Goal: Check status: Check status

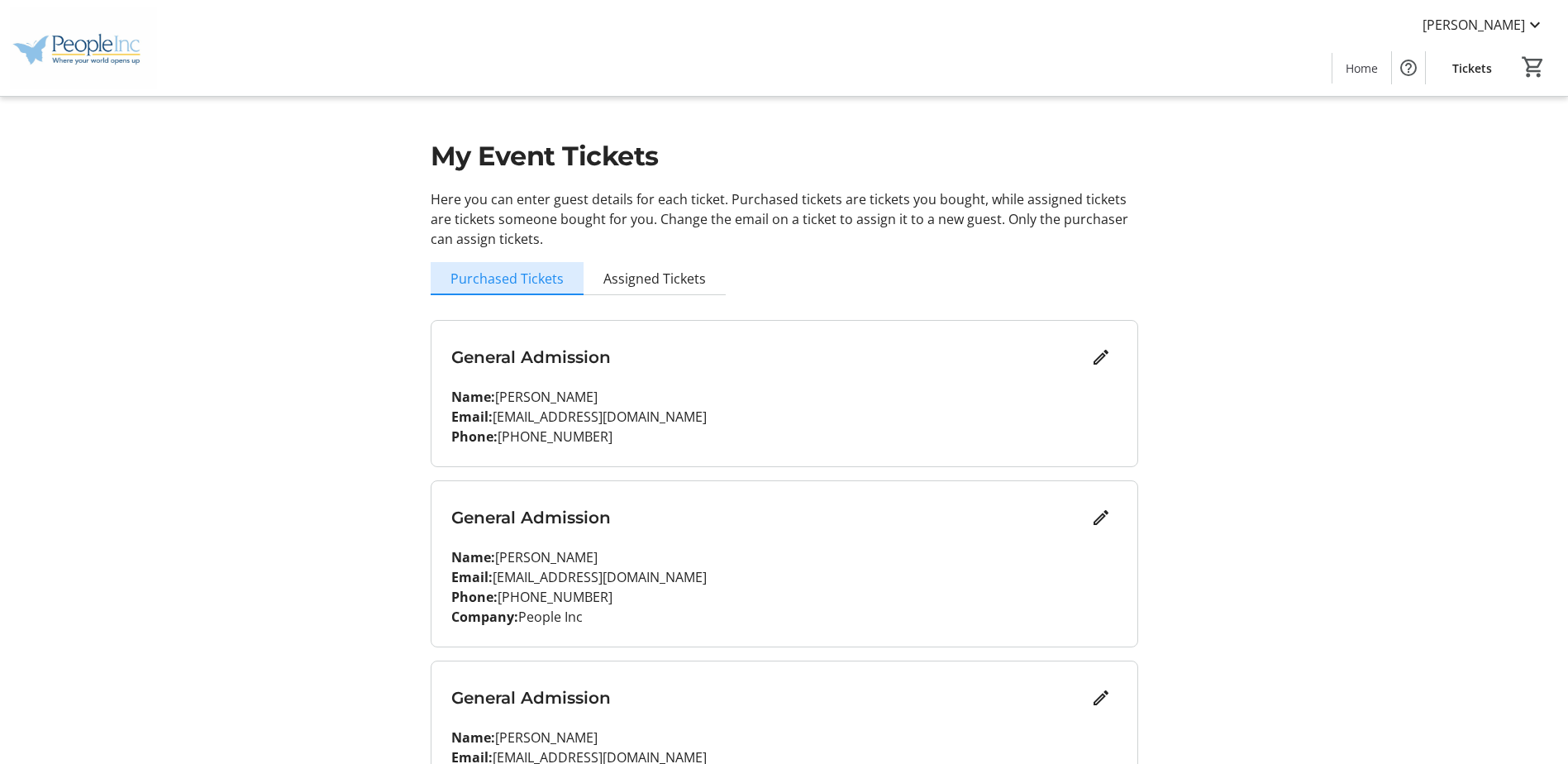
click at [506, 277] on span "Purchased Tickets" at bounding box center [507, 278] width 113 height 13
click at [1468, 63] on span "Tickets" at bounding box center [1472, 68] width 40 height 18
